Goal: Information Seeking & Learning: Learn about a topic

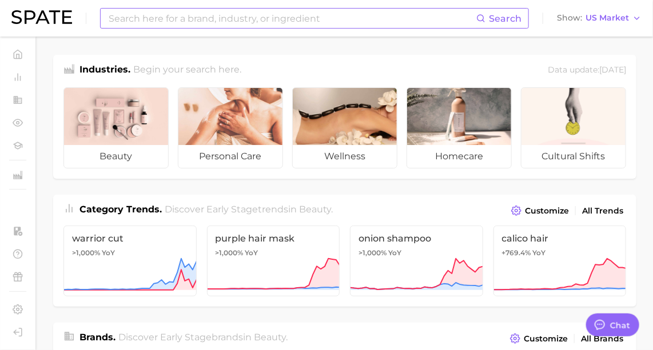
click at [412, 13] on input at bounding box center [291, 18] width 369 height 19
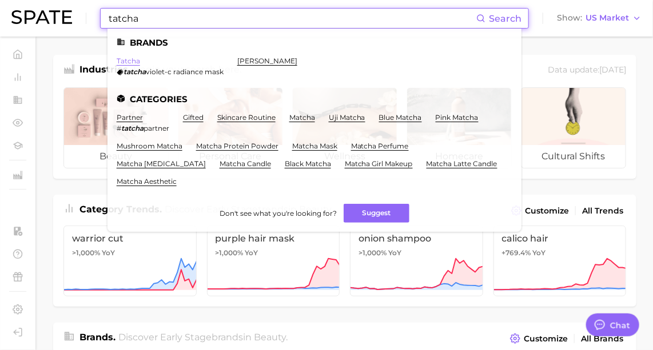
type input "tatcha"
click at [131, 59] on link "tatcha" at bounding box center [128, 61] width 23 height 9
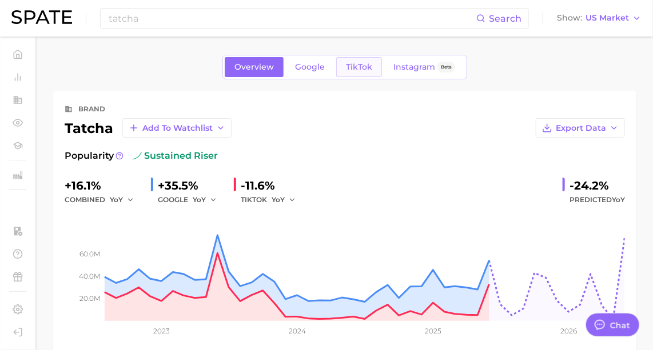
type textarea "x"
click at [360, 66] on span "TikTok" at bounding box center [359, 67] width 26 height 10
